Goal: Transaction & Acquisition: Download file/media

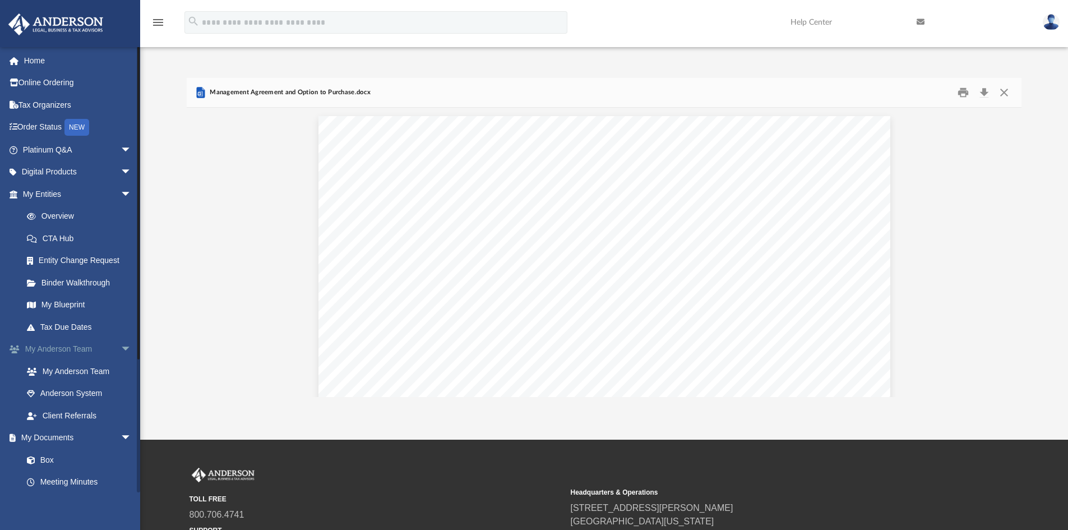
scroll to position [168, 0]
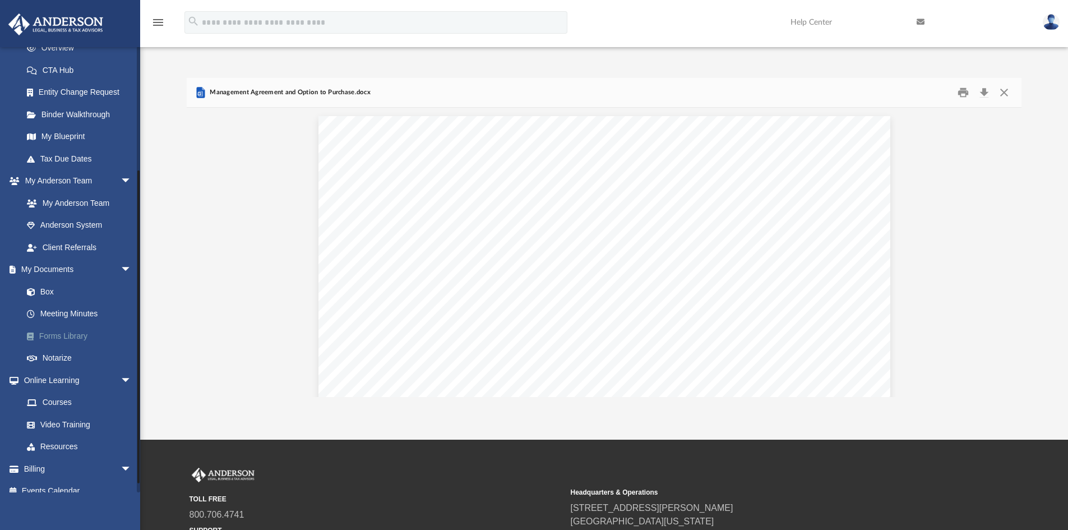
click at [64, 338] on link "Forms Library" at bounding box center [82, 336] width 133 height 22
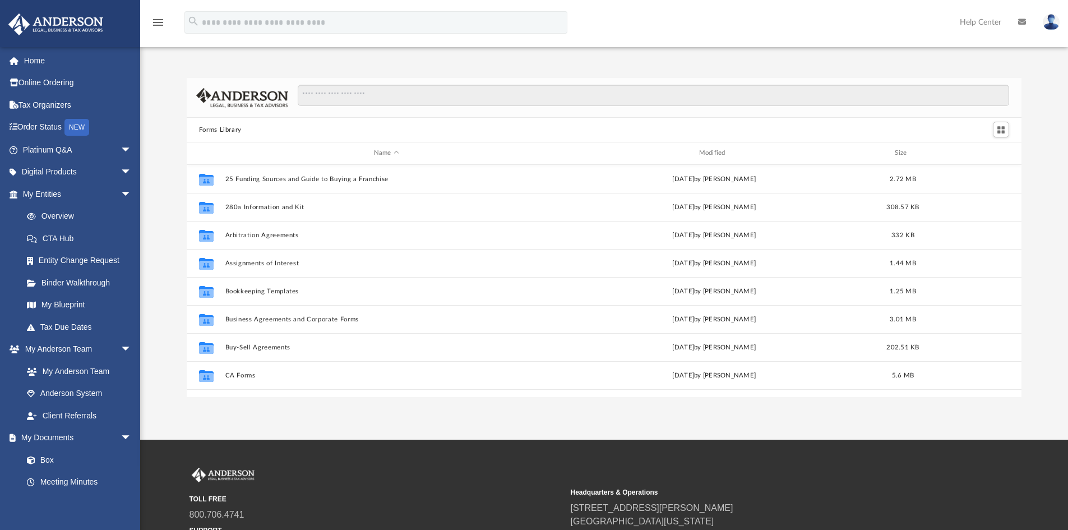
scroll to position [247, 827]
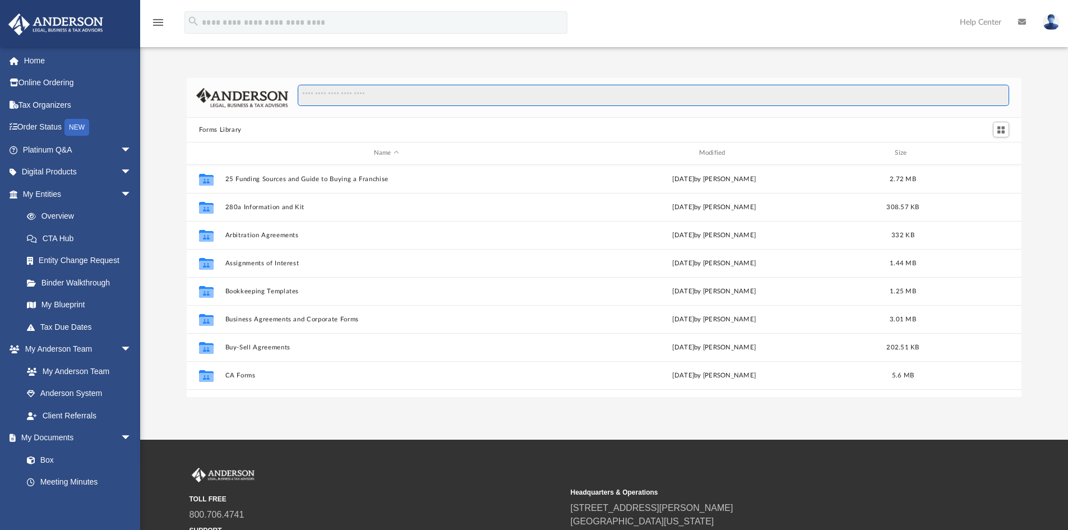
click at [391, 97] on input "Search files and folders" at bounding box center [654, 95] width 712 height 21
type input "*******"
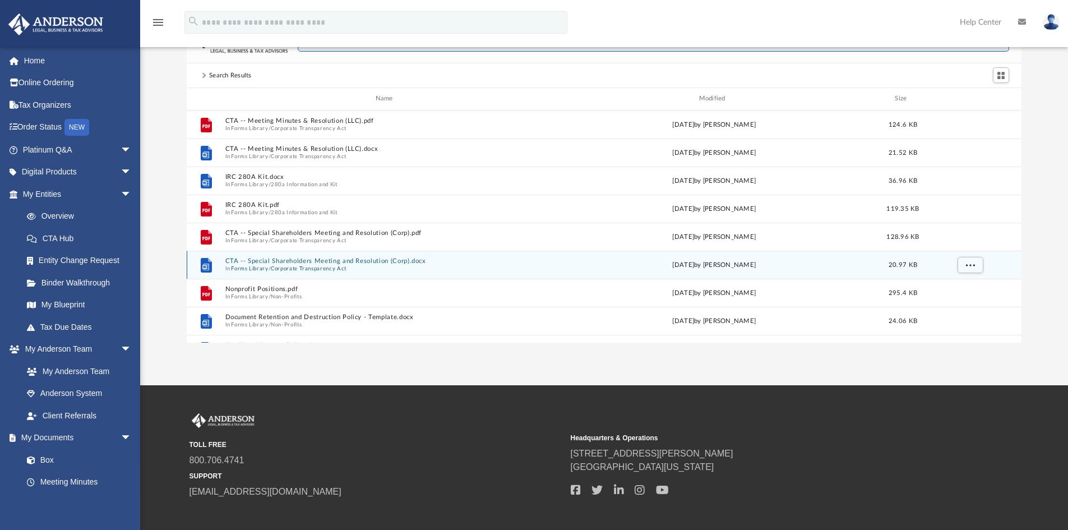
scroll to position [0, 0]
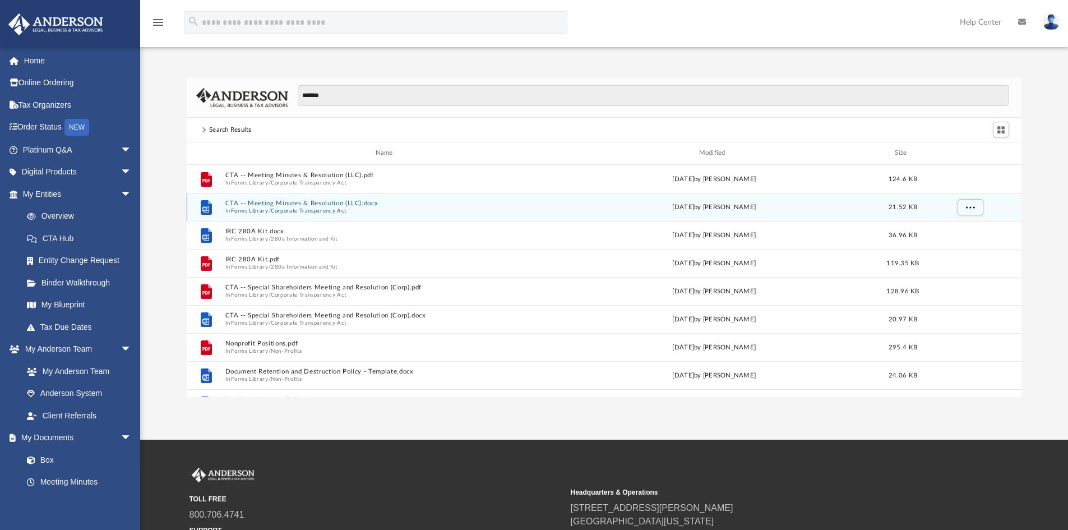
click at [284, 200] on button "CTA -- Meeting Minutes & Resolution (LLC).docx" at bounding box center [386, 203] width 323 height 7
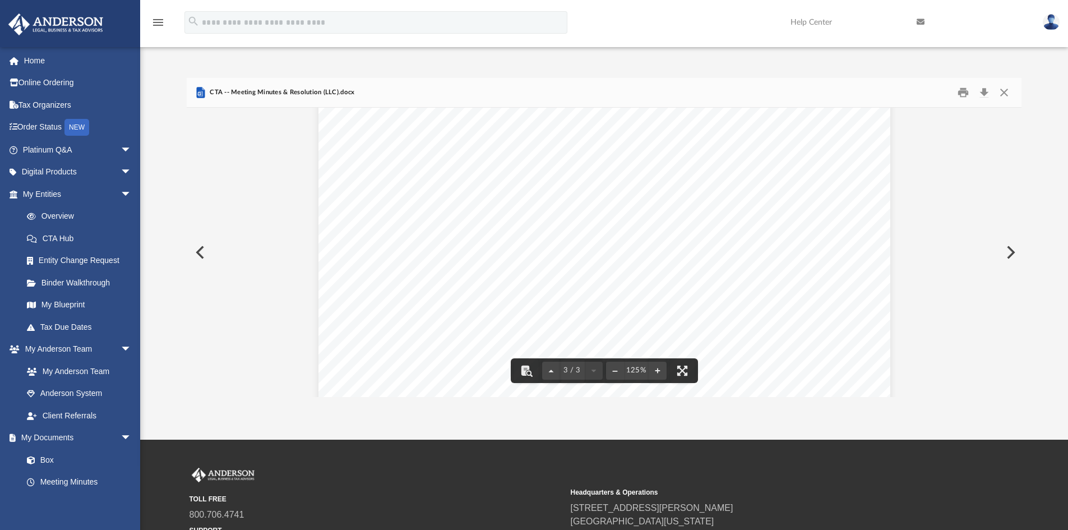
scroll to position [1402, 0]
click at [1006, 90] on button "Close" at bounding box center [1004, 92] width 20 height 17
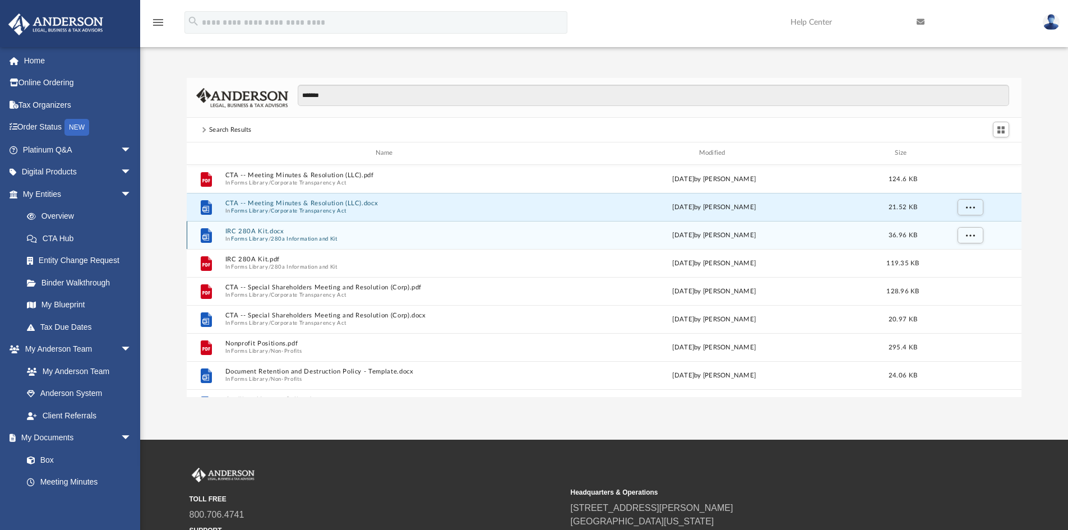
click at [271, 233] on button "IRC 280A Kit.docx" at bounding box center [386, 231] width 323 height 7
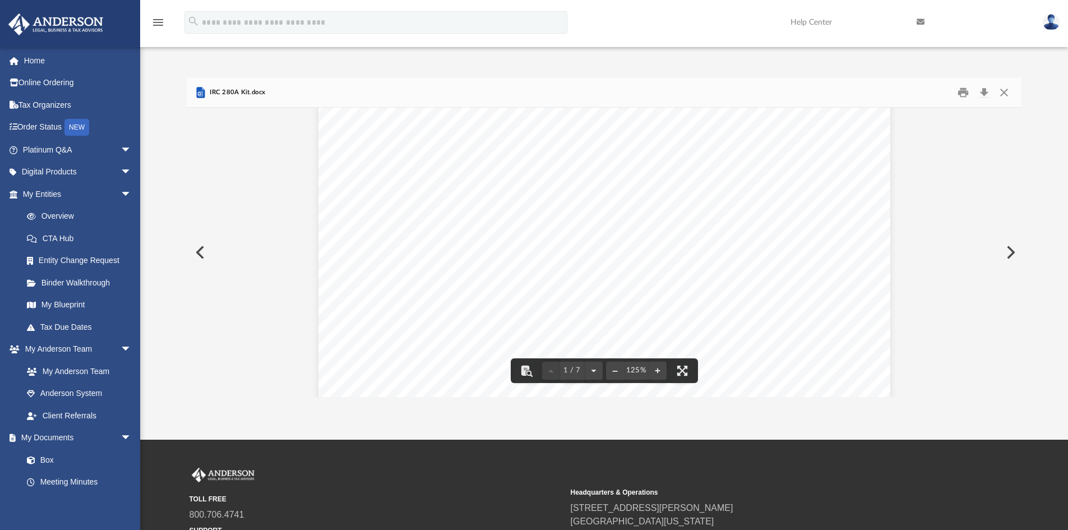
scroll to position [0, 0]
